Goal: Find specific page/section: Find specific page/section

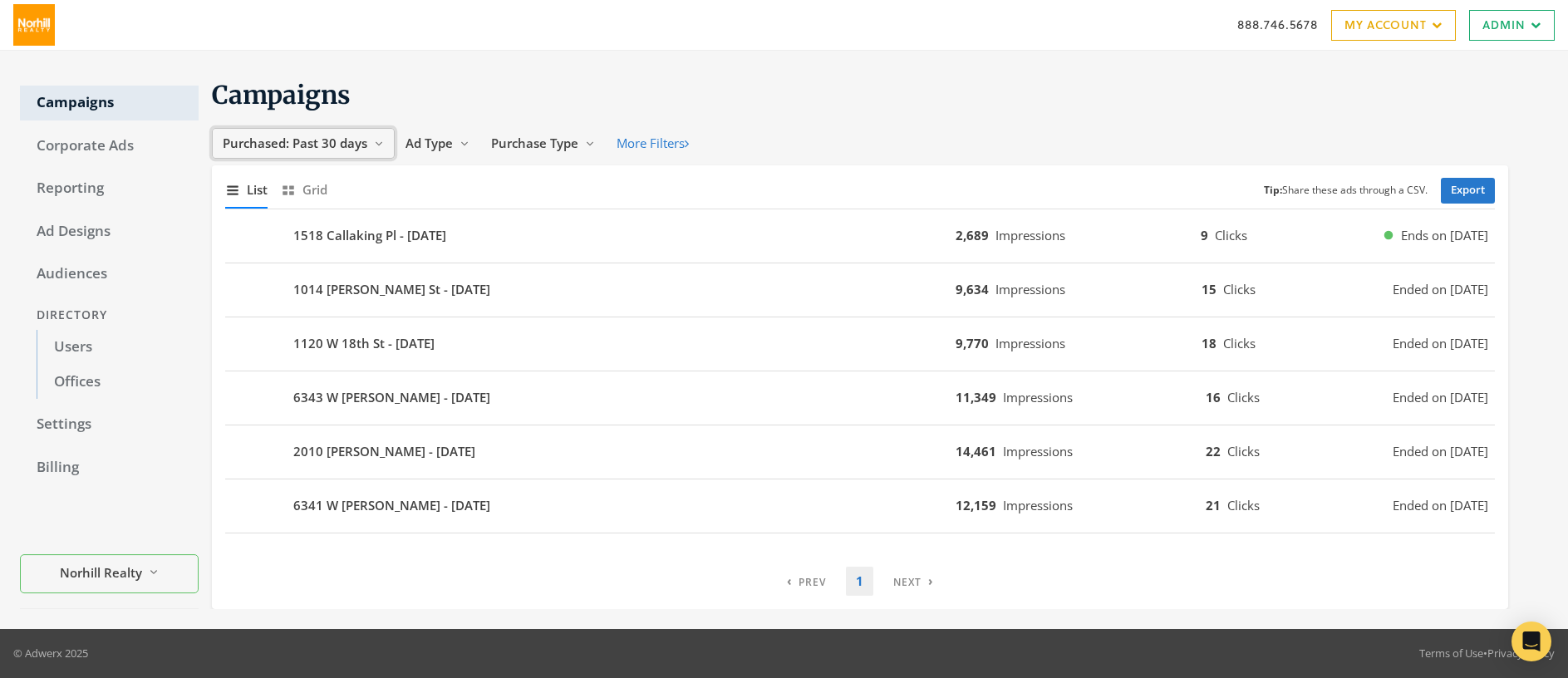
click at [317, 146] on span "Purchased: Past 30 days" at bounding box center [295, 142] width 144 height 17
click at [259, 299] on span "All Time" at bounding box center [249, 301] width 47 height 17
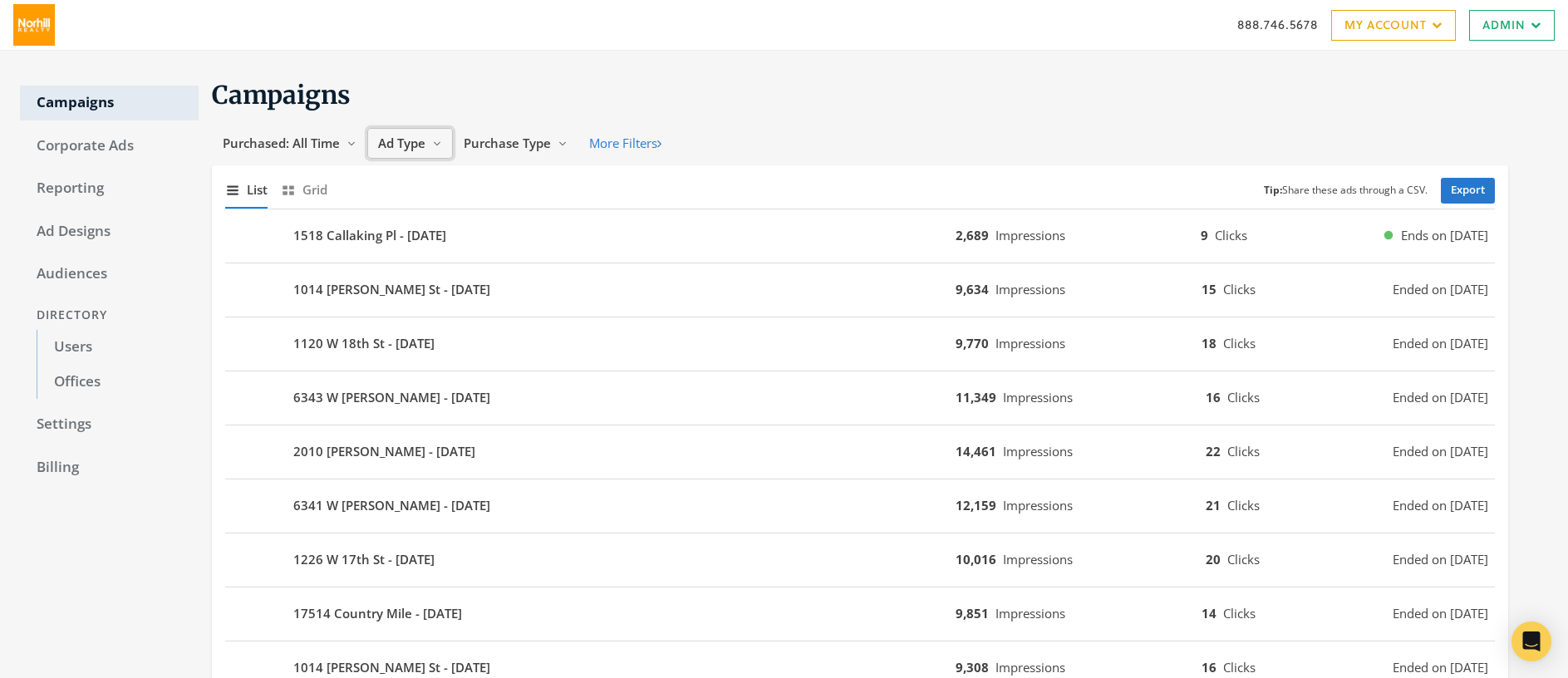
click at [412, 138] on span "Ad Type" at bounding box center [401, 142] width 47 height 17
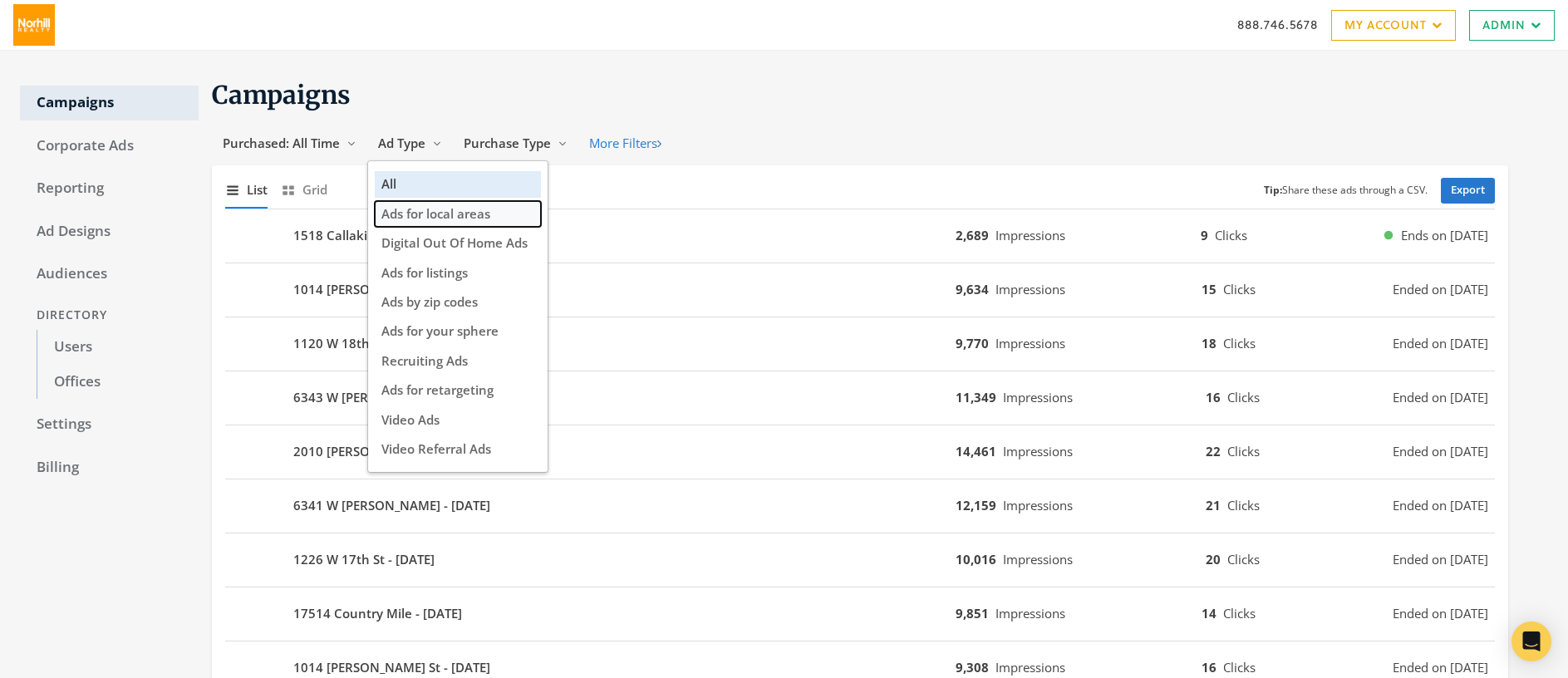
click at [433, 213] on span "Ads for local areas" at bounding box center [436, 213] width 109 height 17
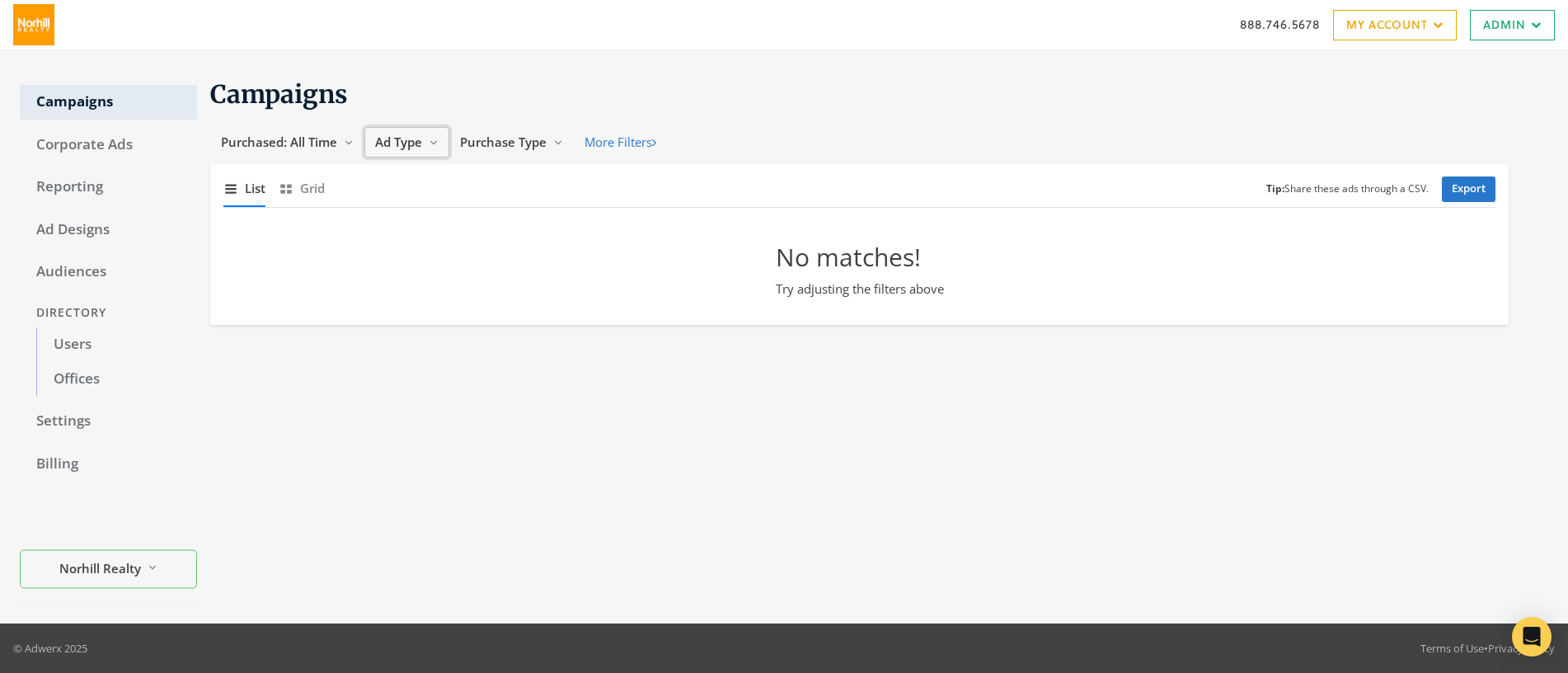
click at [393, 148] on span "Ad Type" at bounding box center [398, 141] width 47 height 17
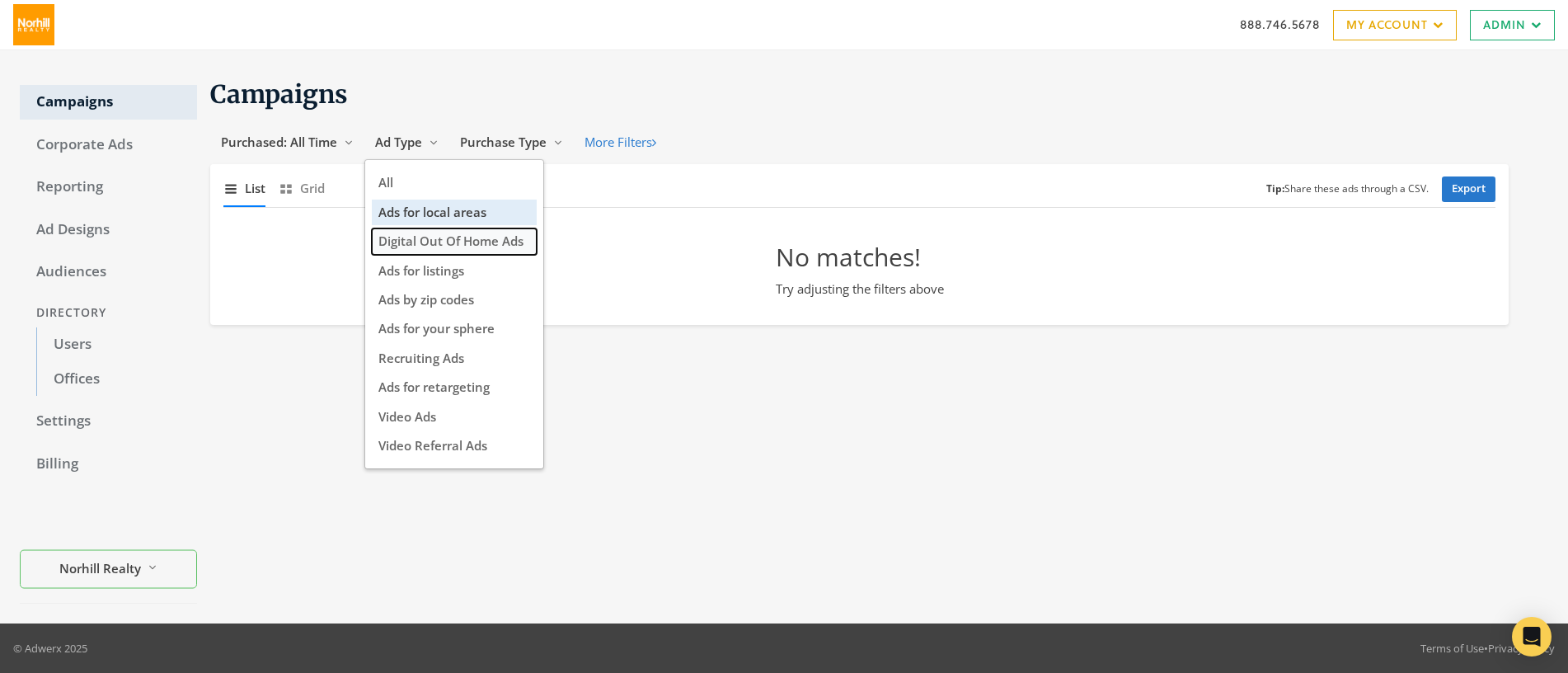
click at [423, 241] on span "Digital Out Of Home Ads" at bounding box center [450, 241] width 145 height 17
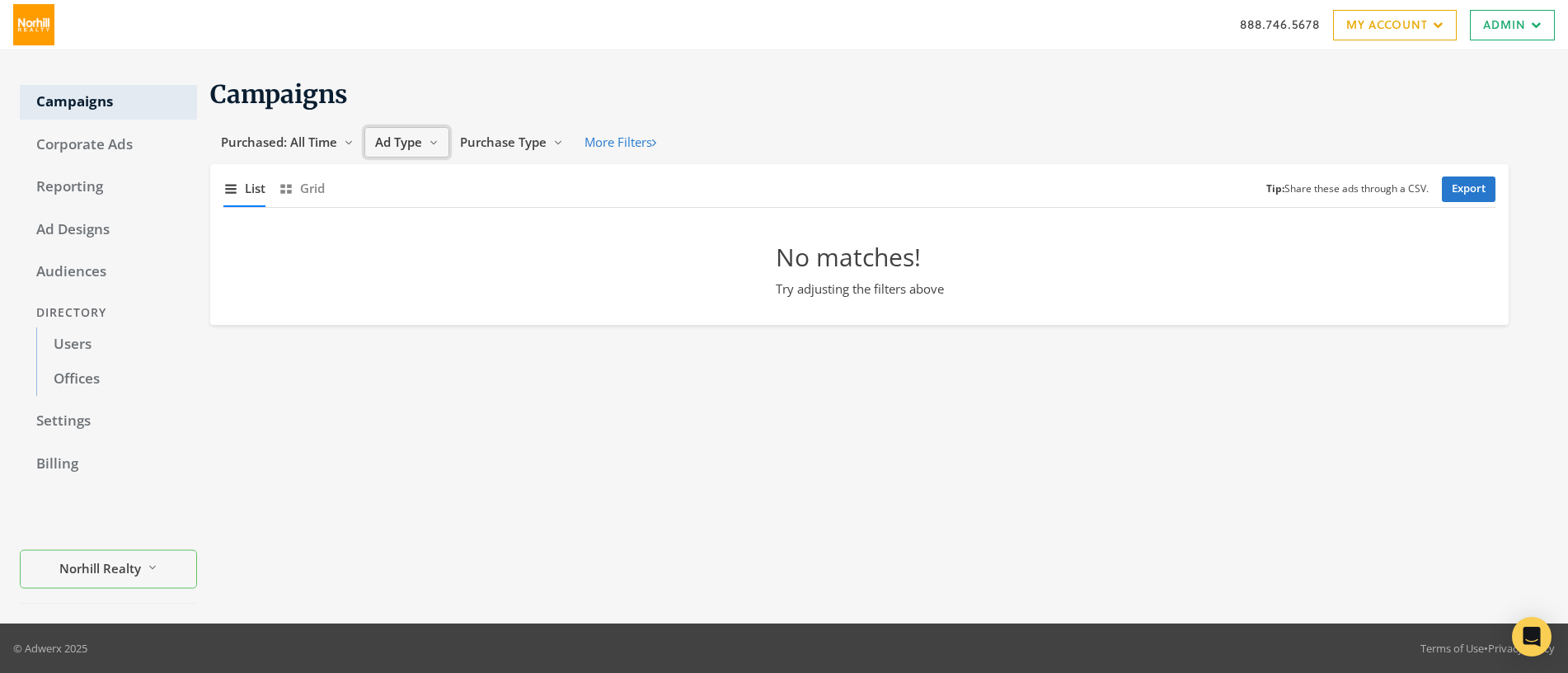
drag, startPoint x: 394, startPoint y: 148, endPoint x: 399, endPoint y: 156, distance: 9.4
click at [394, 149] on span "Ad Type" at bounding box center [398, 141] width 47 height 17
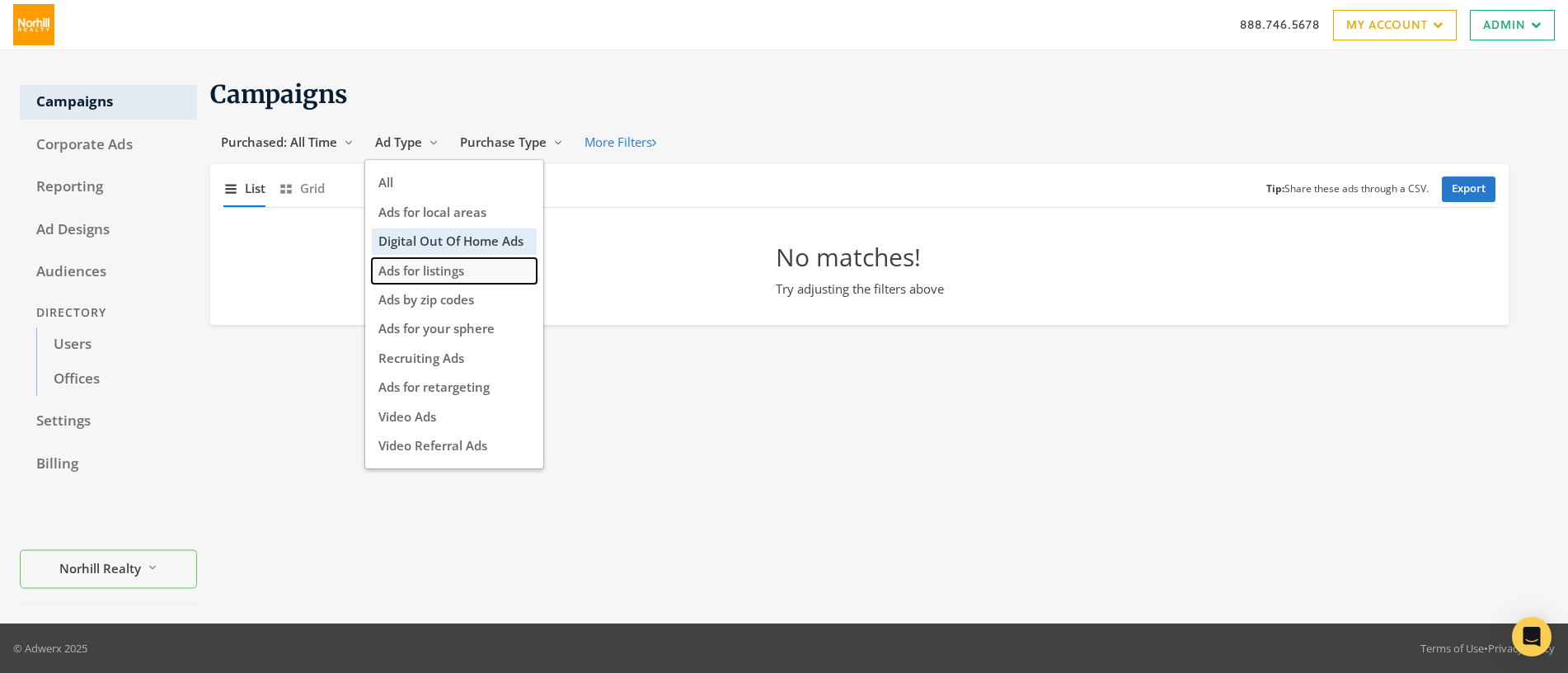
click at [431, 271] on span "Ads for listings" at bounding box center [421, 270] width 85 height 17
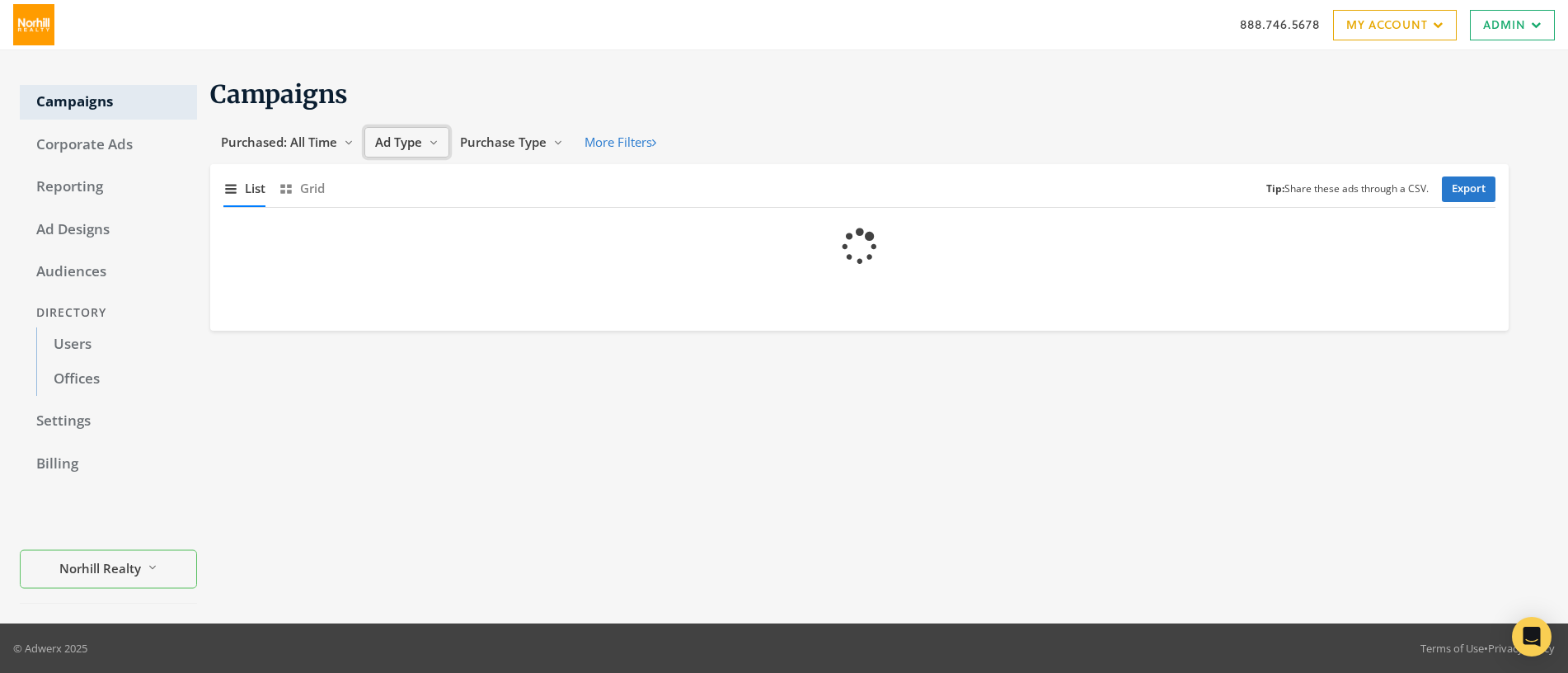
click at [401, 149] on span "Ad Type" at bounding box center [398, 141] width 47 height 17
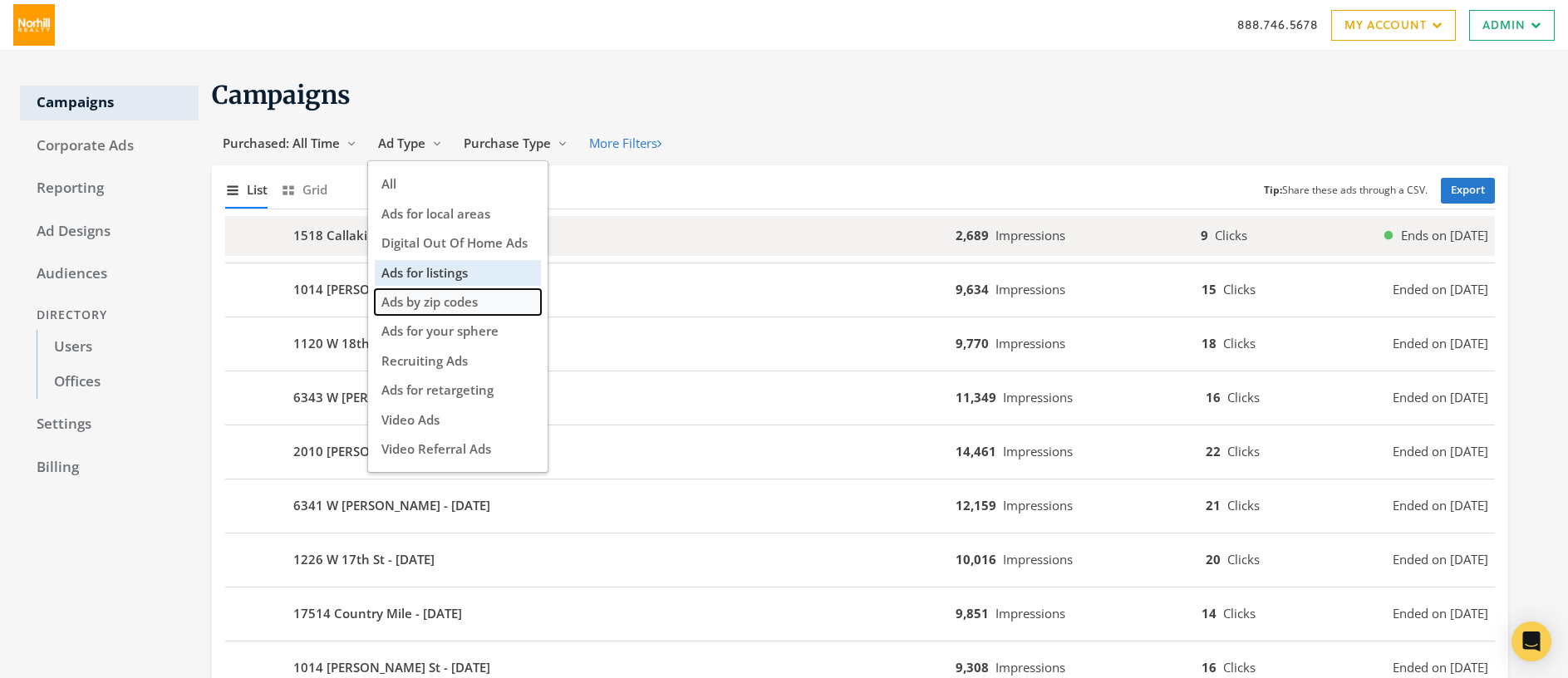
click at [442, 301] on span "Ads by zip codes" at bounding box center [430, 301] width 97 height 17
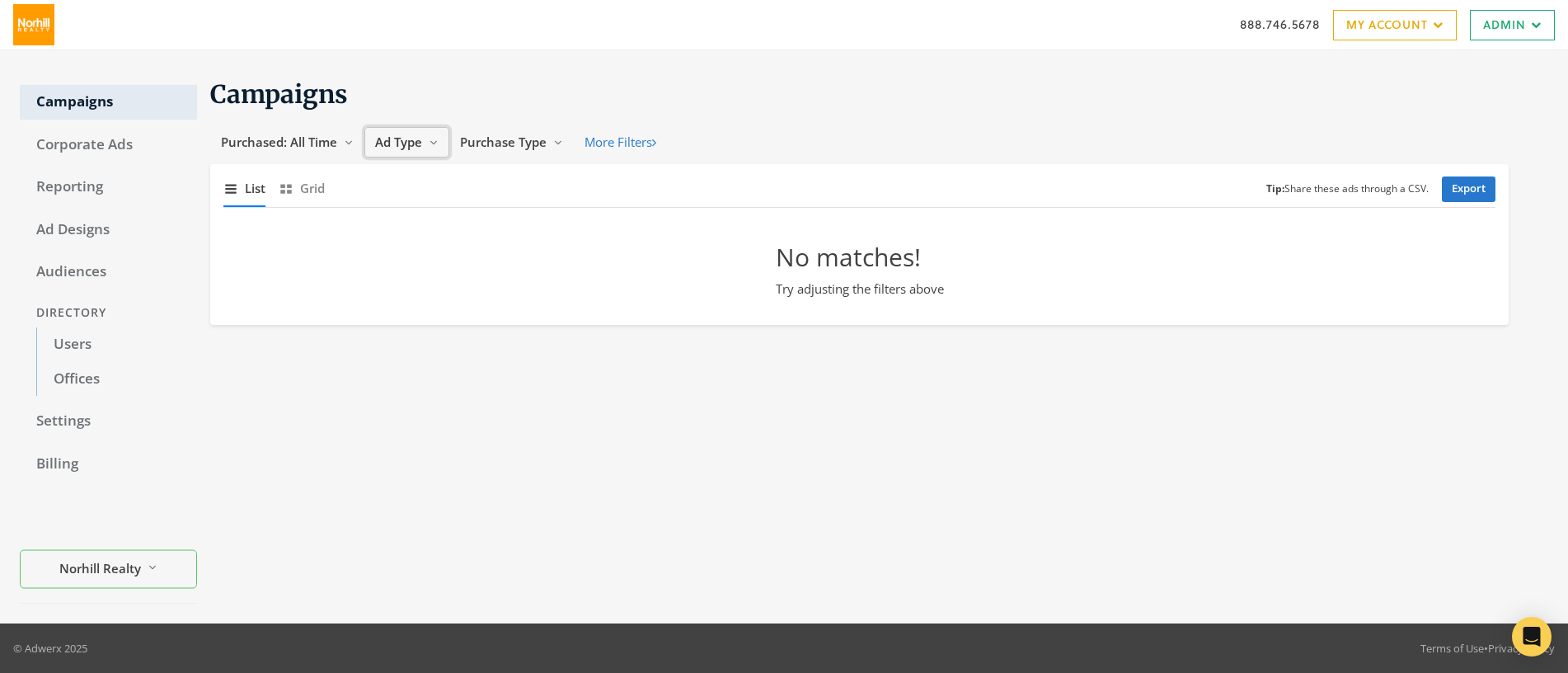
click at [399, 146] on span "Ad Type" at bounding box center [398, 141] width 47 height 17
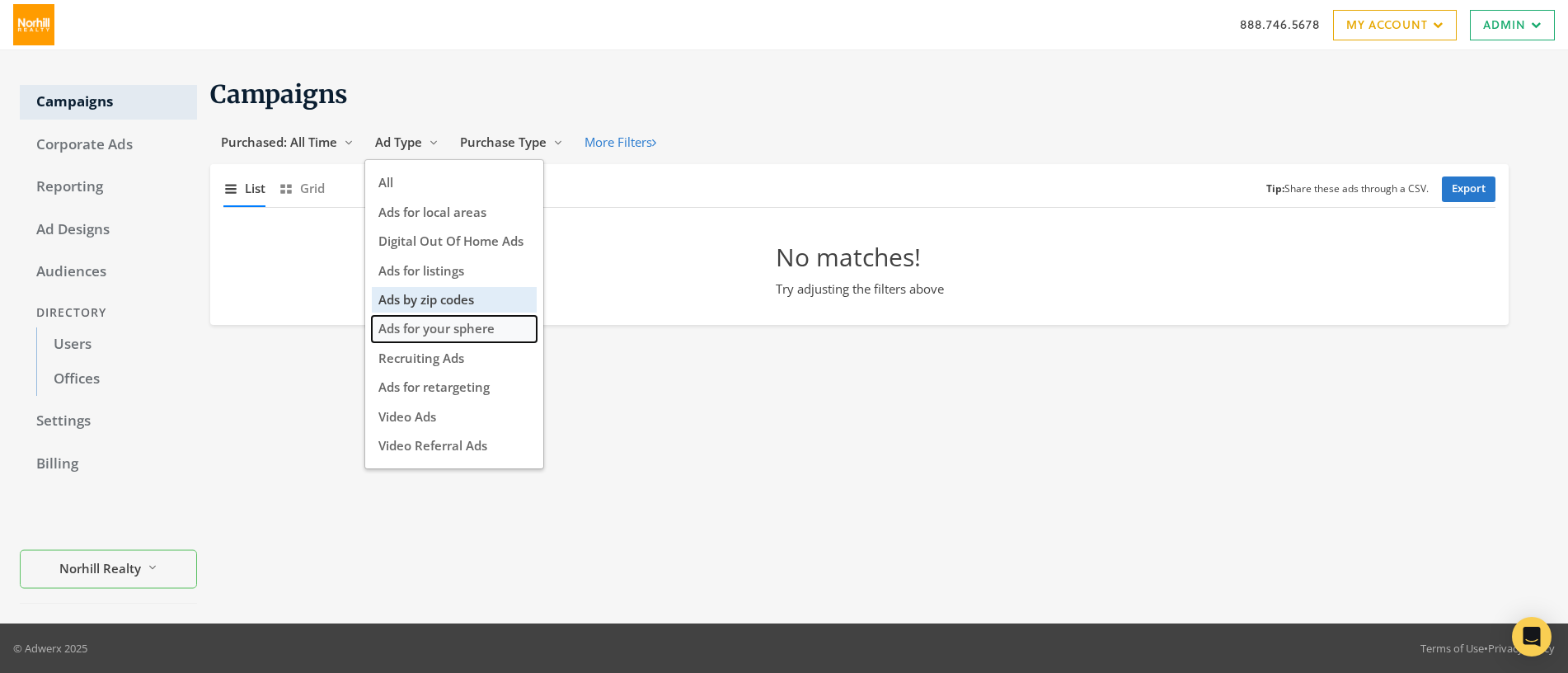
click at [477, 332] on span "Ads for your sphere" at bounding box center [436, 328] width 116 height 17
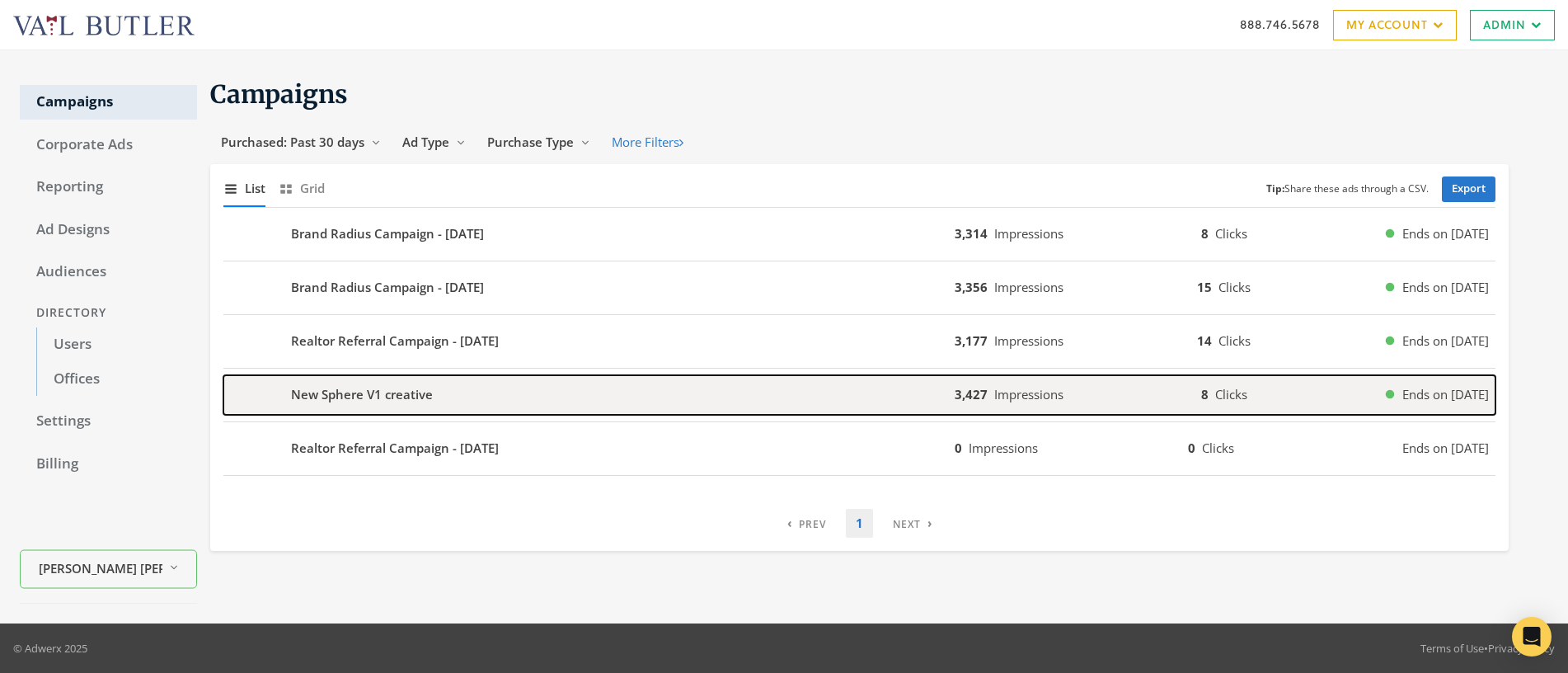
click at [403, 395] on b "New Sphere V1 creative" at bounding box center [362, 394] width 142 height 19
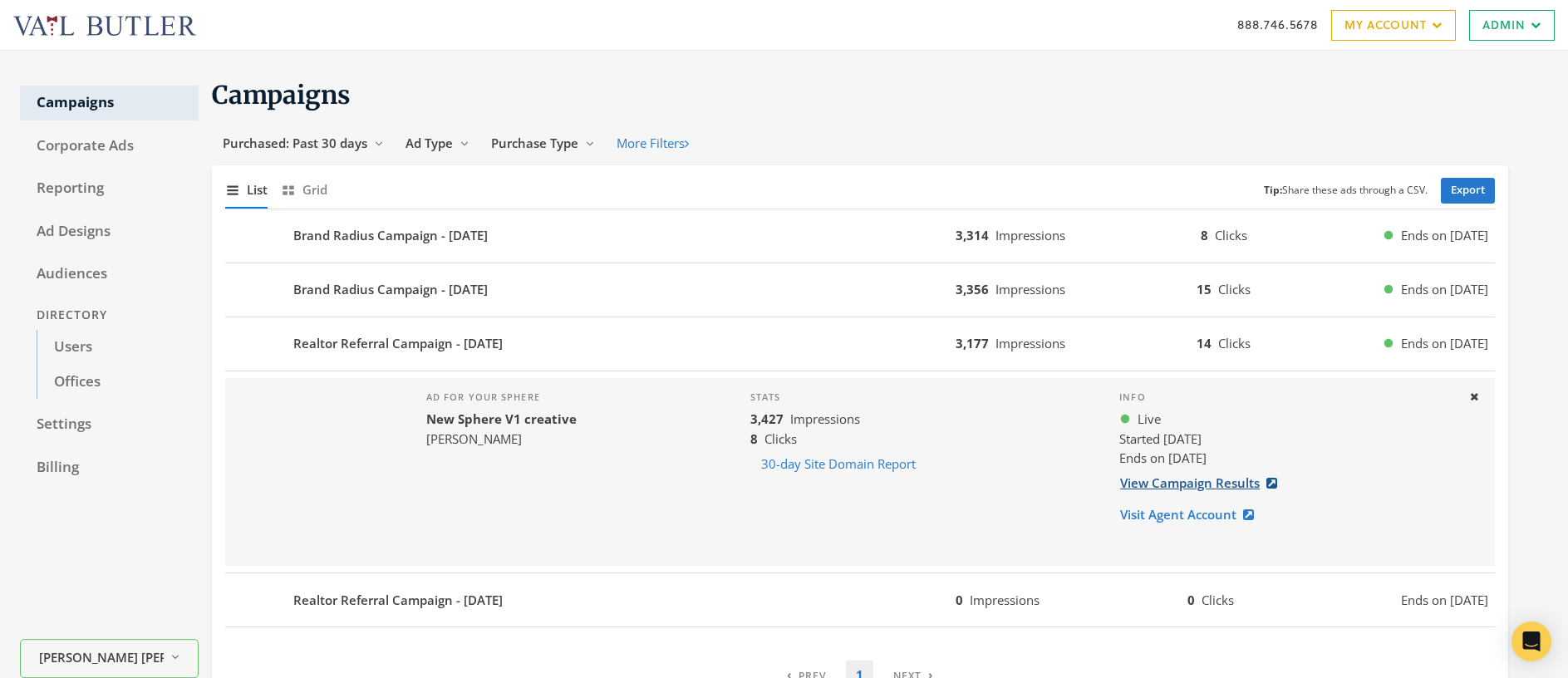
click at [1184, 485] on link "View Campaign Results" at bounding box center [1204, 483] width 168 height 30
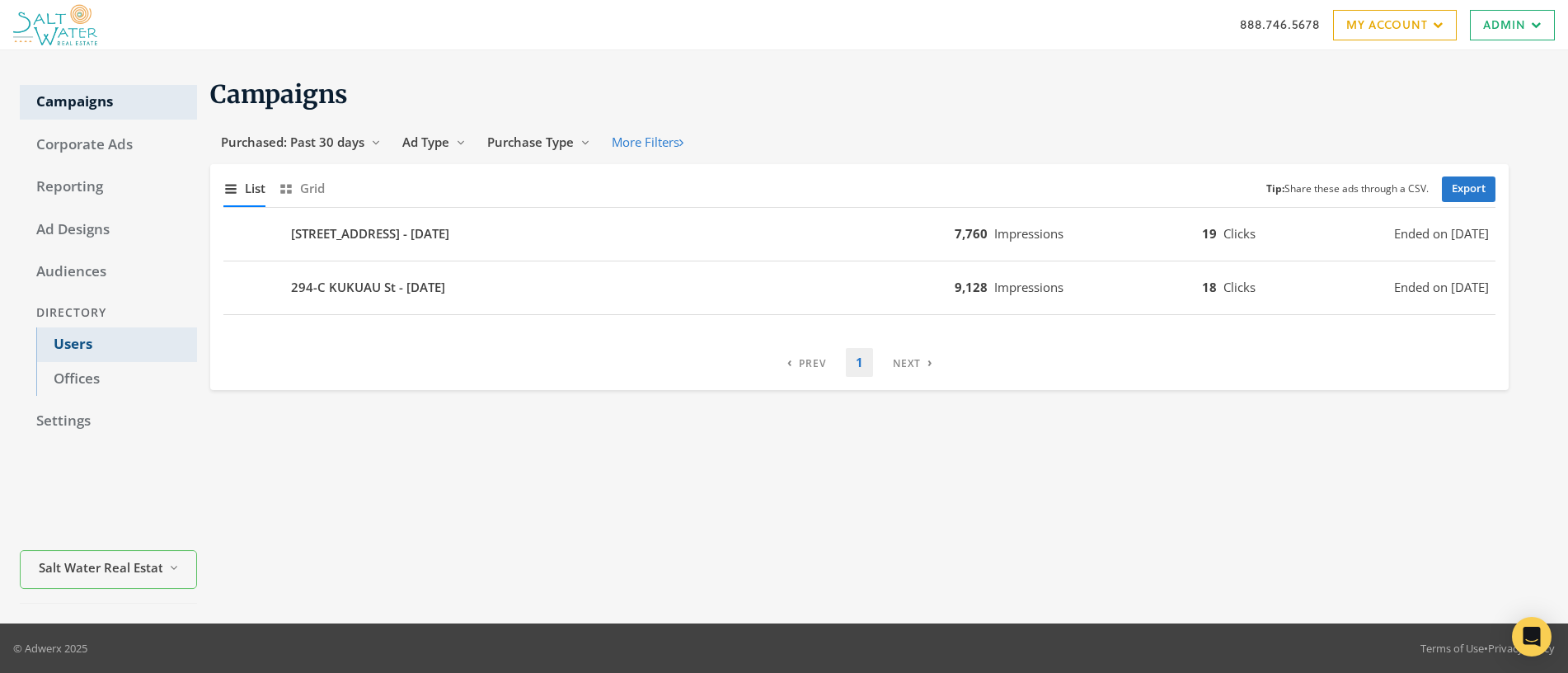
click at [78, 343] on link "Users" at bounding box center [116, 344] width 161 height 35
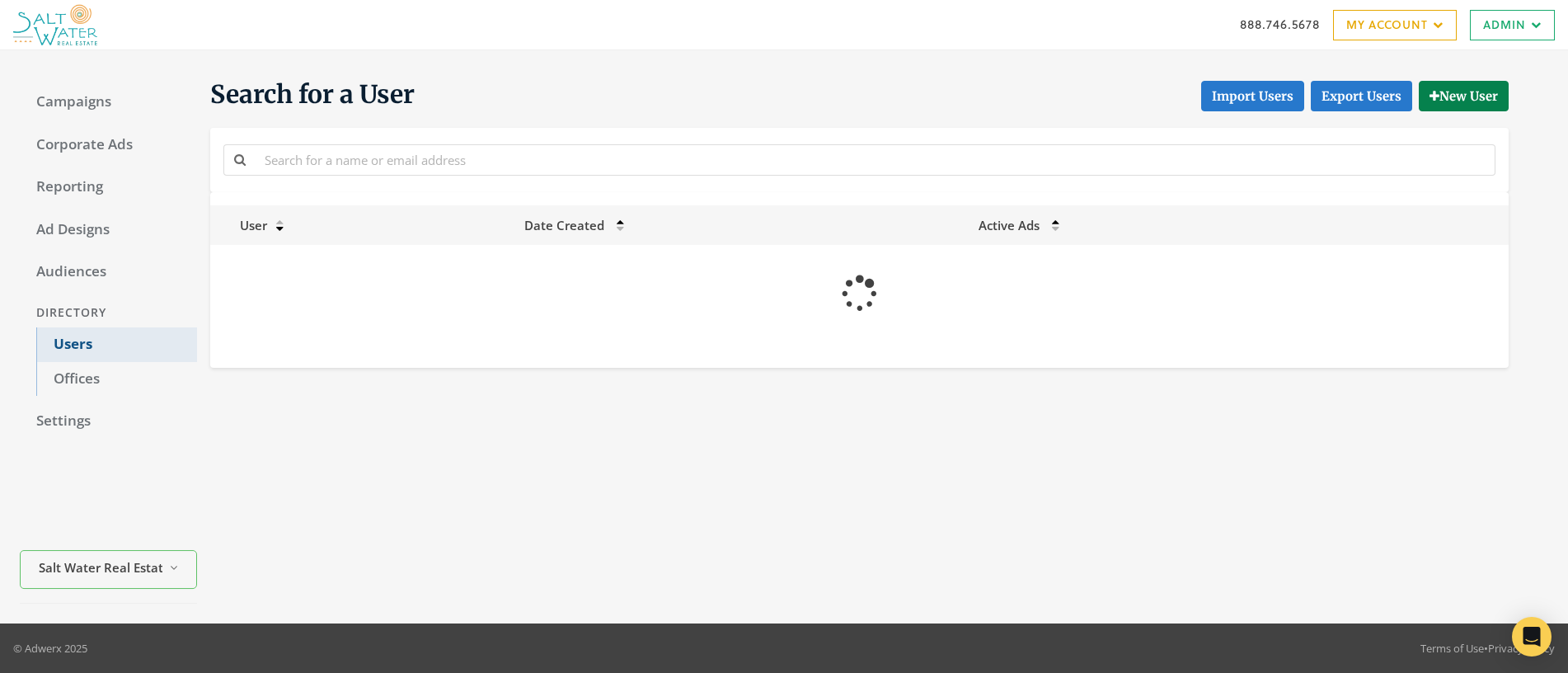
click at [78, 343] on link "Users" at bounding box center [116, 344] width 161 height 35
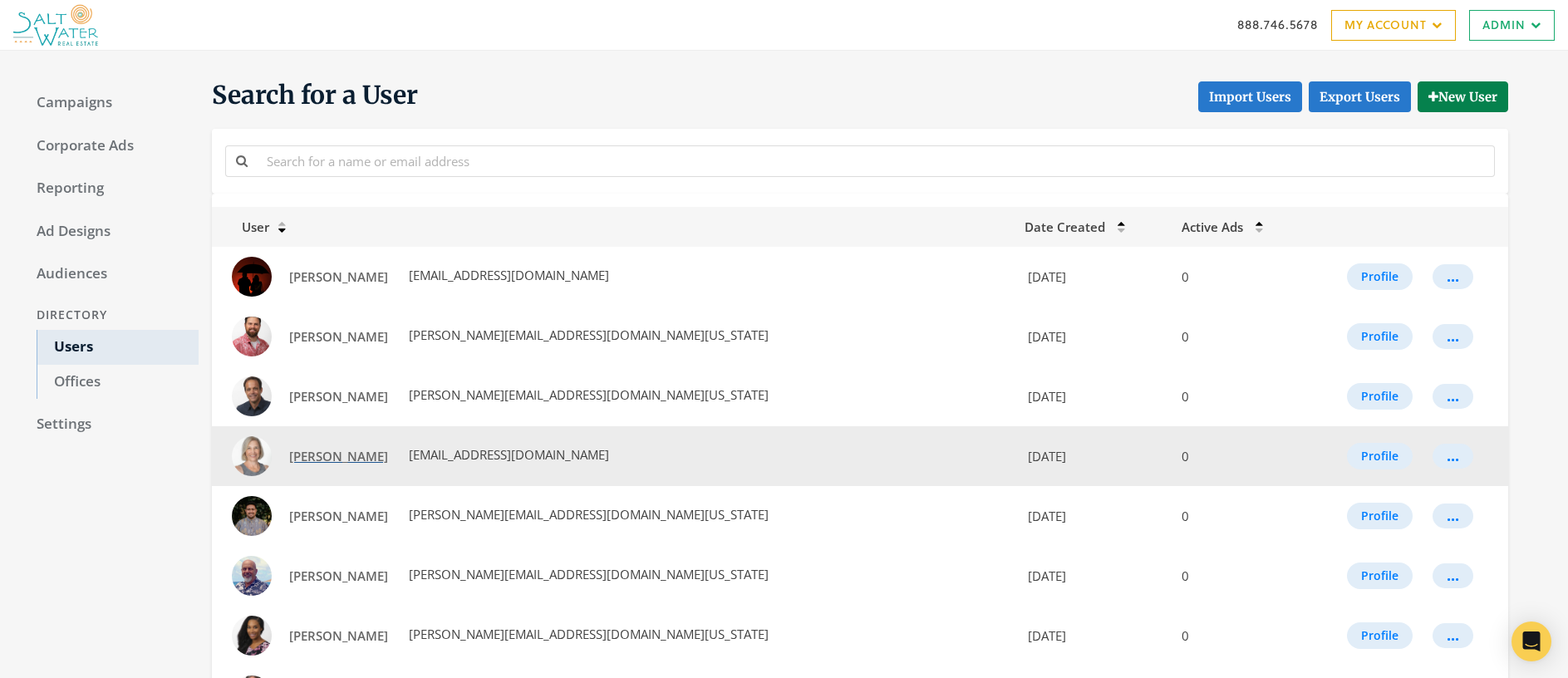
click at [328, 458] on span "Dianne L Moore" at bounding box center [338, 456] width 99 height 17
